Goal: Task Accomplishment & Management: Complete application form

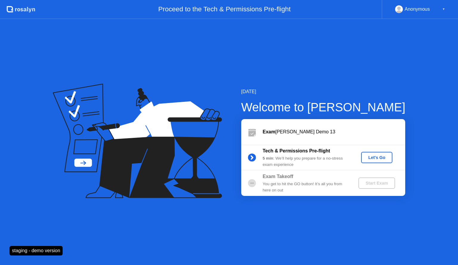
click at [372, 157] on div "Let's Go" at bounding box center [376, 157] width 27 height 5
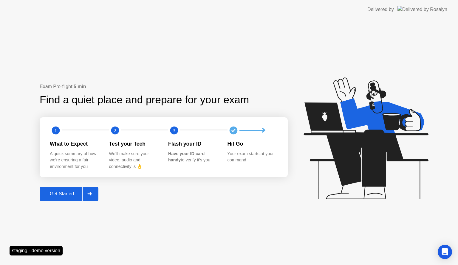
click at [52, 196] on div "Get Started" at bounding box center [61, 193] width 41 height 5
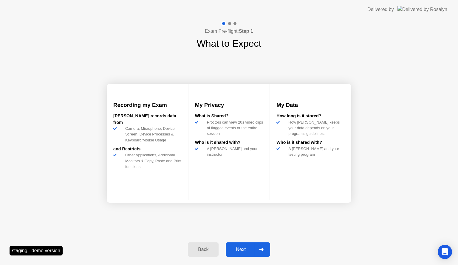
click at [241, 250] on div "Next" at bounding box center [240, 249] width 27 height 5
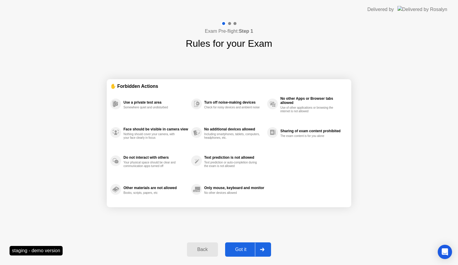
click at [241, 248] on div "Got it" at bounding box center [241, 249] width 28 height 5
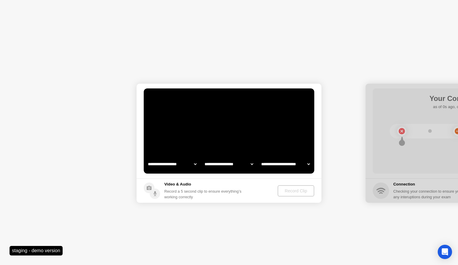
select select "**********"
select select "*******"
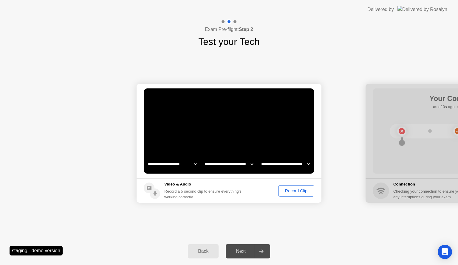
click at [241, 252] on div "Next" at bounding box center [240, 251] width 27 height 5
click at [281, 193] on div "Record Clip" at bounding box center [296, 191] width 32 height 5
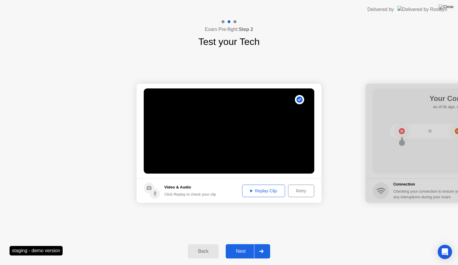
click at [240, 252] on div "Next" at bounding box center [240, 251] width 27 height 5
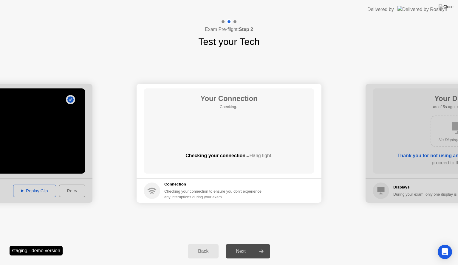
click at [240, 252] on div "Next" at bounding box center [240, 251] width 27 height 5
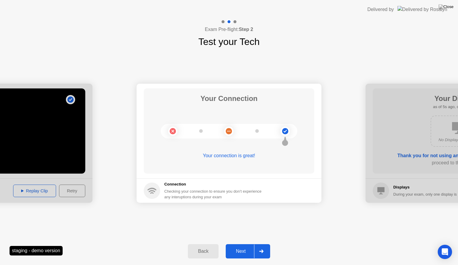
click at [241, 252] on div "Next" at bounding box center [240, 251] width 27 height 5
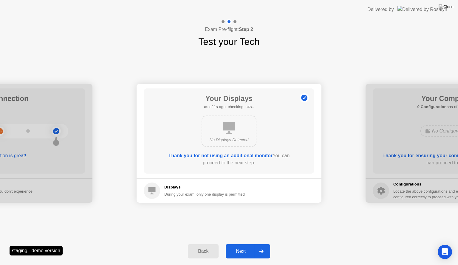
click at [241, 252] on div "Next" at bounding box center [240, 251] width 27 height 5
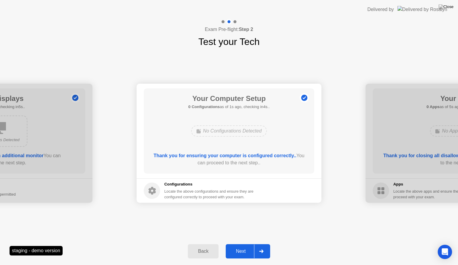
click at [241, 252] on div "Next" at bounding box center [240, 251] width 27 height 5
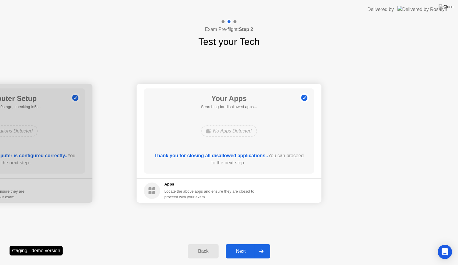
click at [241, 252] on div "Next" at bounding box center [240, 251] width 27 height 5
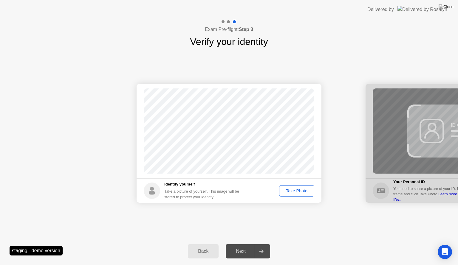
click at [295, 189] on div "Take Photo" at bounding box center [296, 191] width 31 height 5
click at [242, 253] on div "Next" at bounding box center [240, 251] width 27 height 5
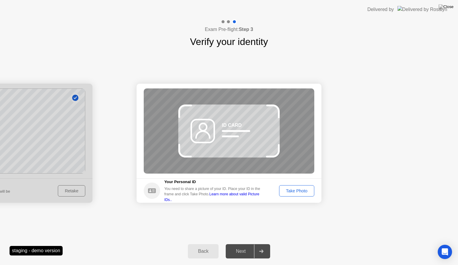
click at [287, 190] on div "Take Photo" at bounding box center [296, 191] width 31 height 5
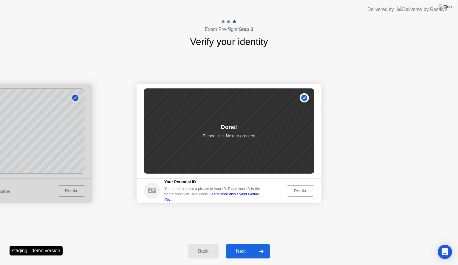
click at [238, 255] on button "Next" at bounding box center [248, 251] width 44 height 14
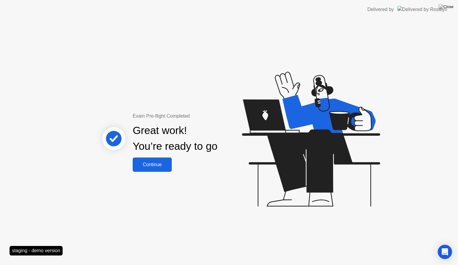
click at [156, 166] on div "Continue" at bounding box center [151, 164] width 35 height 5
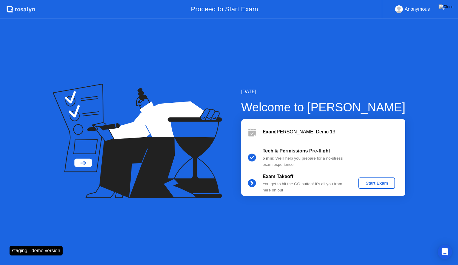
click at [380, 182] on div "Start Exam" at bounding box center [377, 183] width 32 height 5
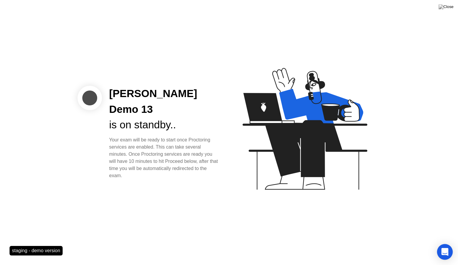
click at [444, 247] on div "Open Intercom Messenger" at bounding box center [445, 252] width 16 height 16
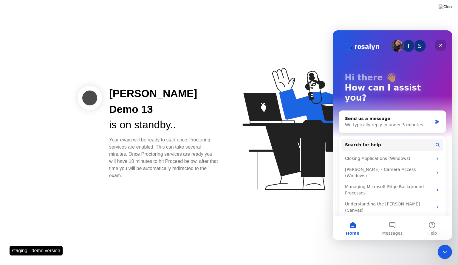
click at [442, 44] on icon "Close" at bounding box center [440, 45] width 5 height 5
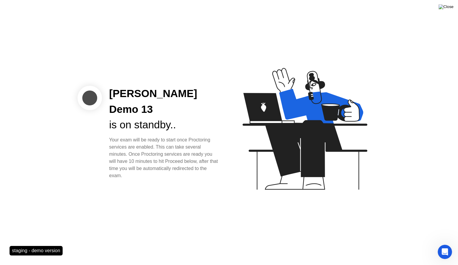
click at [449, 7] on img at bounding box center [446, 6] width 15 height 5
